Goal: Task Accomplishment & Management: Manage account settings

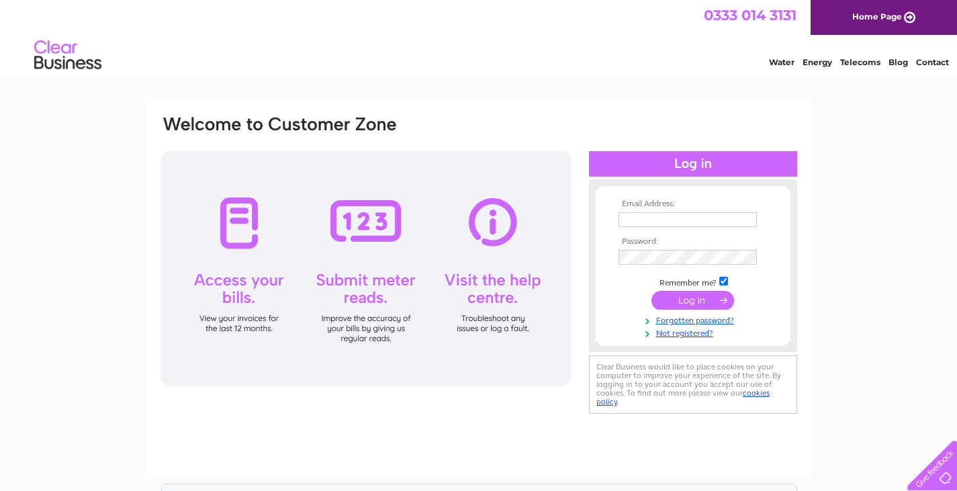
type input "muriel@northamptonmencap.org.uk"
click at [701, 304] on input "submit" at bounding box center [693, 300] width 83 height 19
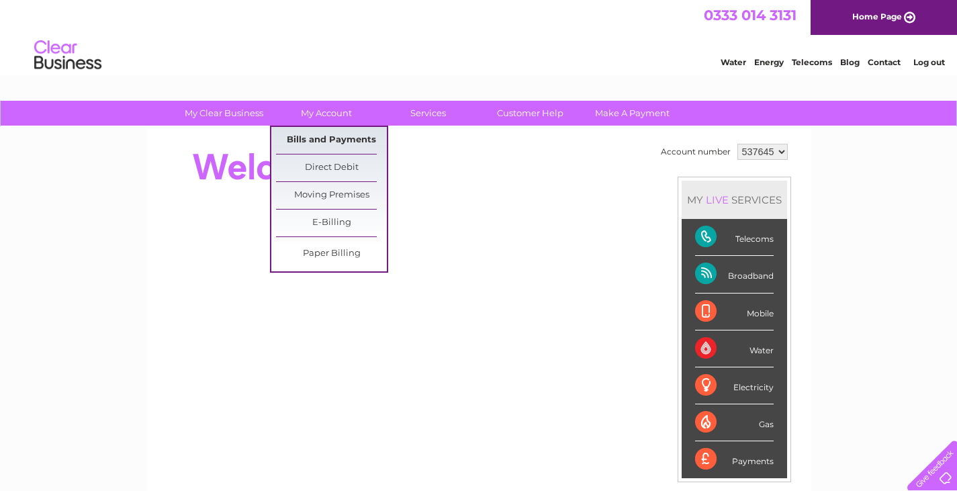
click at [335, 142] on link "Bills and Payments" at bounding box center [331, 140] width 111 height 27
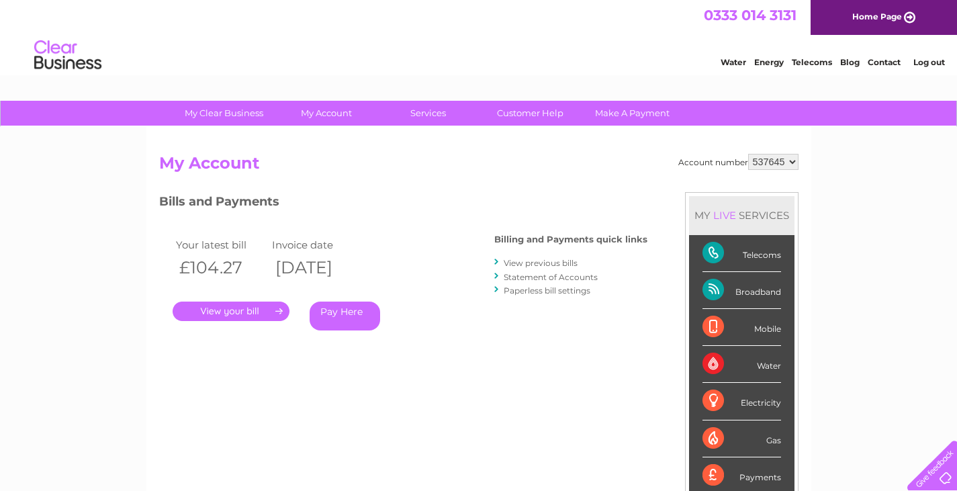
click at [535, 264] on link "View previous bills" at bounding box center [541, 263] width 74 height 10
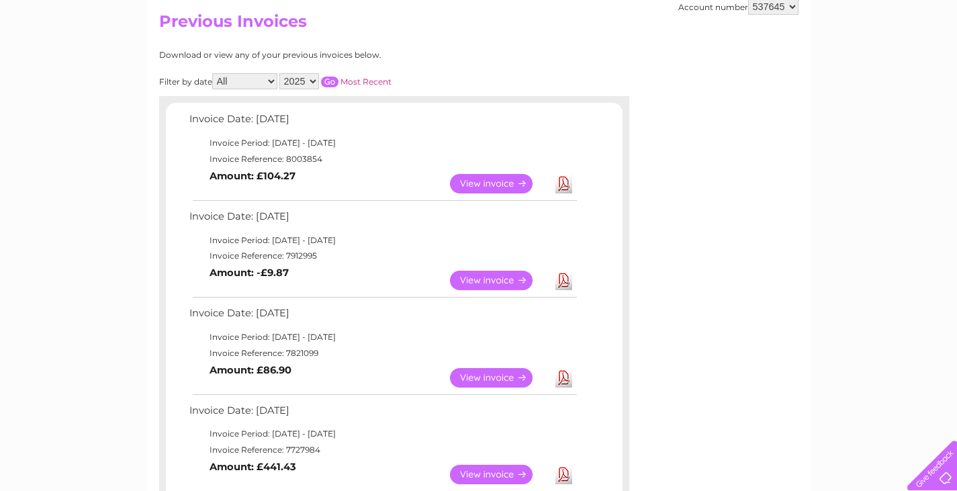
scroll to position [202, 0]
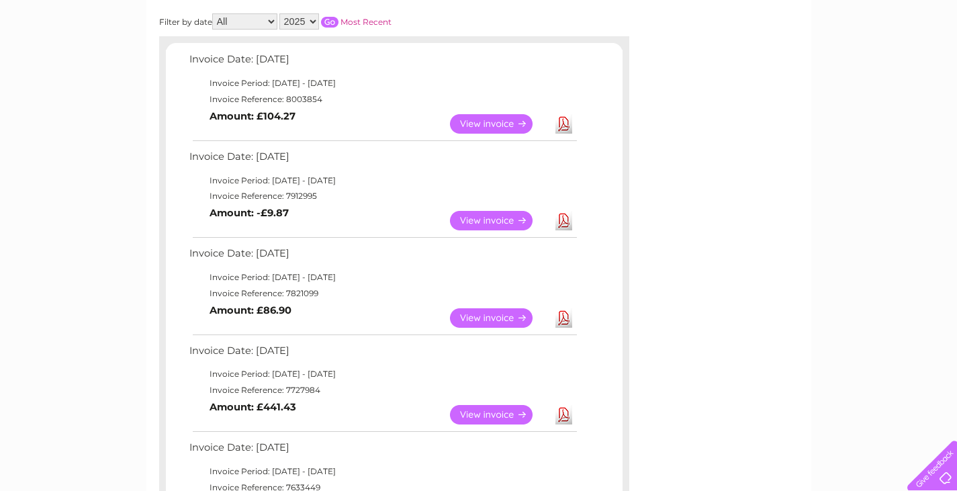
click at [497, 319] on link "View" at bounding box center [499, 317] width 99 height 19
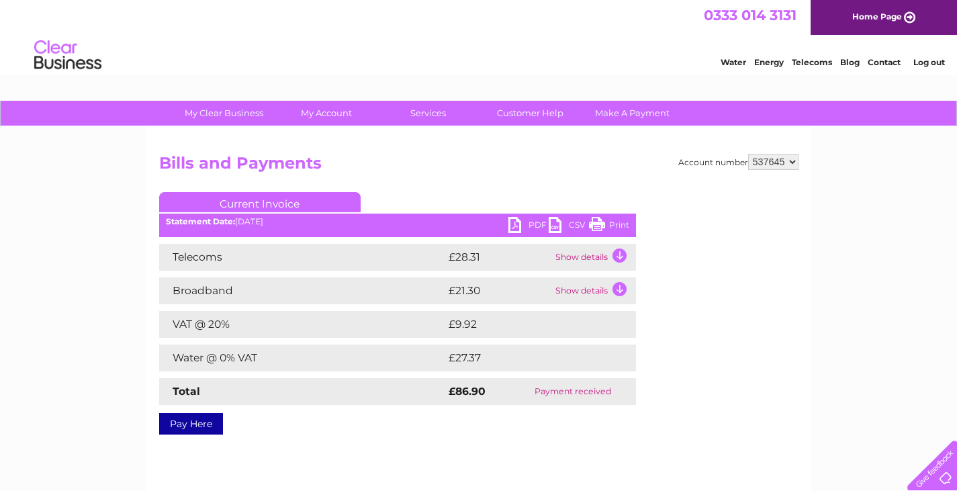
click at [517, 227] on link "PDF" at bounding box center [529, 226] width 40 height 19
